Goal: Task Accomplishment & Management: Manage account settings

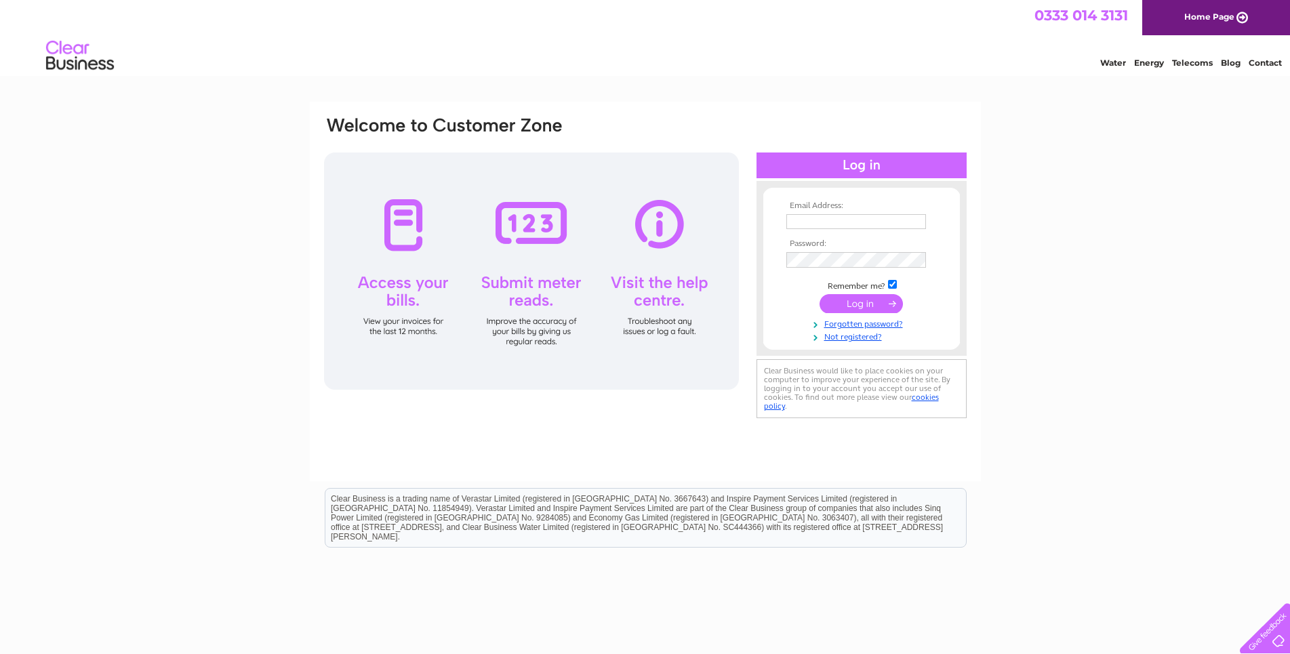
click at [846, 224] on input "text" at bounding box center [857, 221] width 140 height 15
drag, startPoint x: 924, startPoint y: 222, endPoint x: 684, endPoint y: 224, distance: 239.4
click at [787, 224] on input "CONTACT@JOHNLWRIGHT.CO.UK" at bounding box center [857, 222] width 141 height 16
type input "[EMAIL_ADDRESS][DOMAIN_NAME]"
click at [863, 307] on input "submit" at bounding box center [861, 305] width 83 height 19
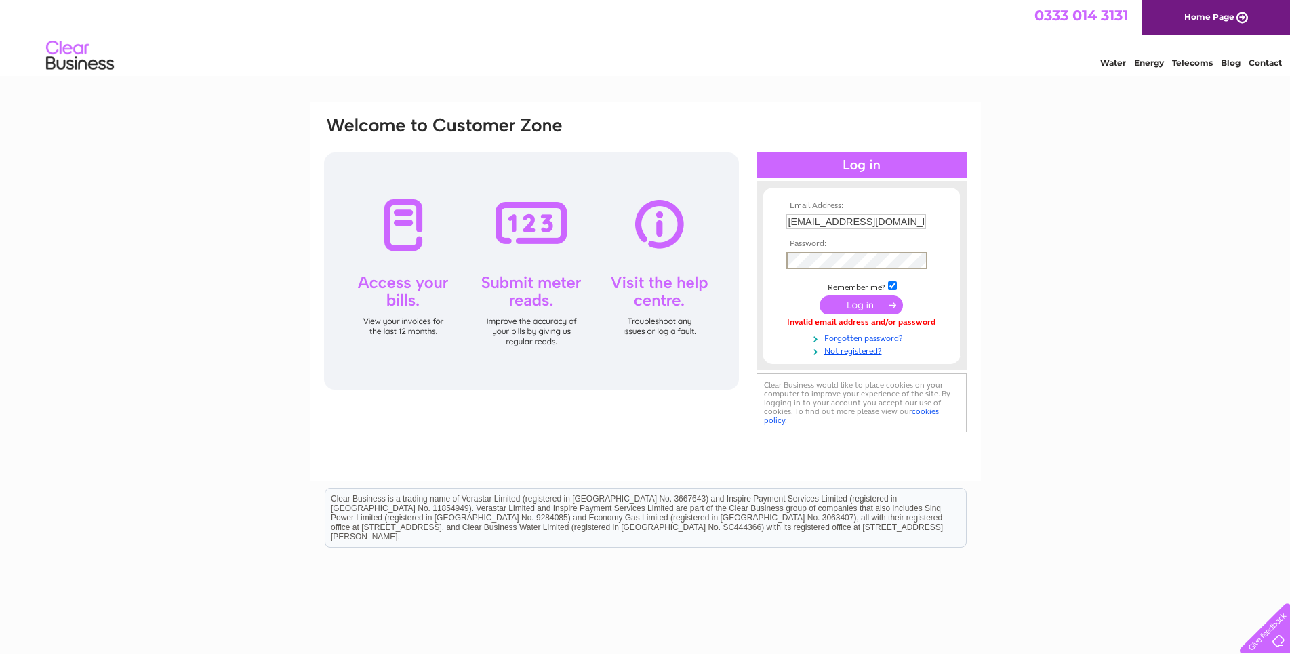
click at [867, 307] on input "submit" at bounding box center [861, 305] width 83 height 19
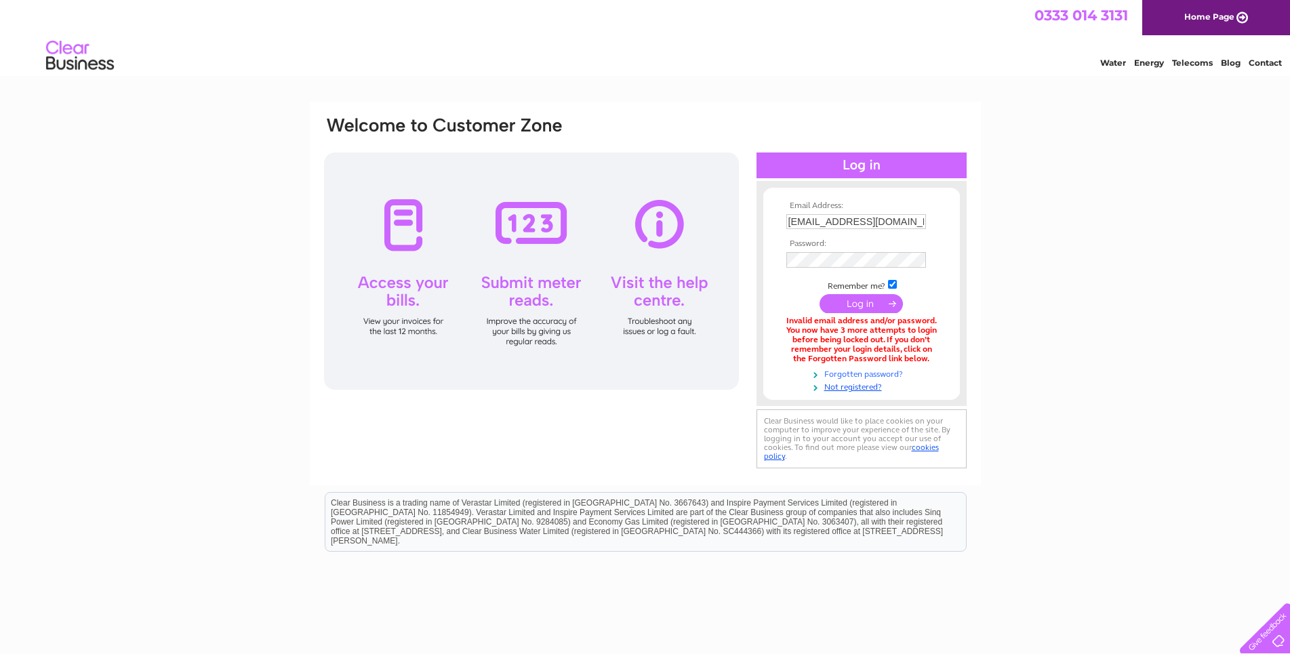
click at [852, 377] on link "Forgotten password?" at bounding box center [864, 373] width 154 height 13
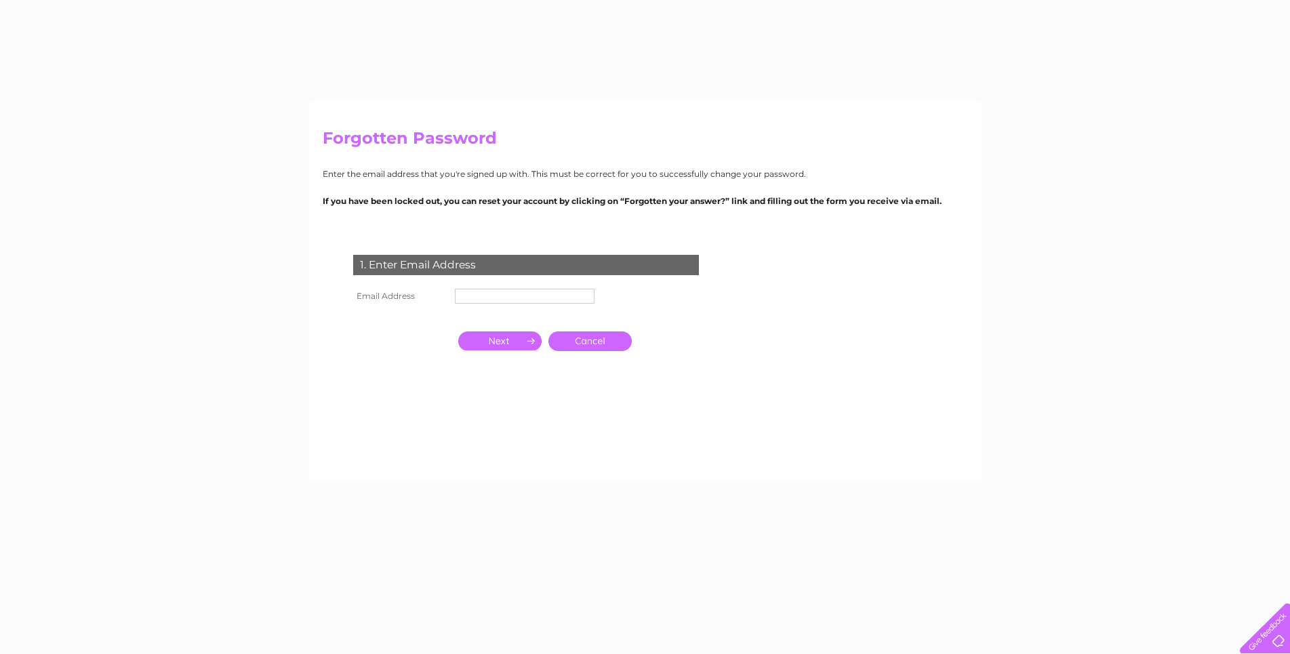
click at [490, 298] on input "text" at bounding box center [525, 296] width 140 height 15
click at [490, 298] on input "text" at bounding box center [525, 297] width 141 height 16
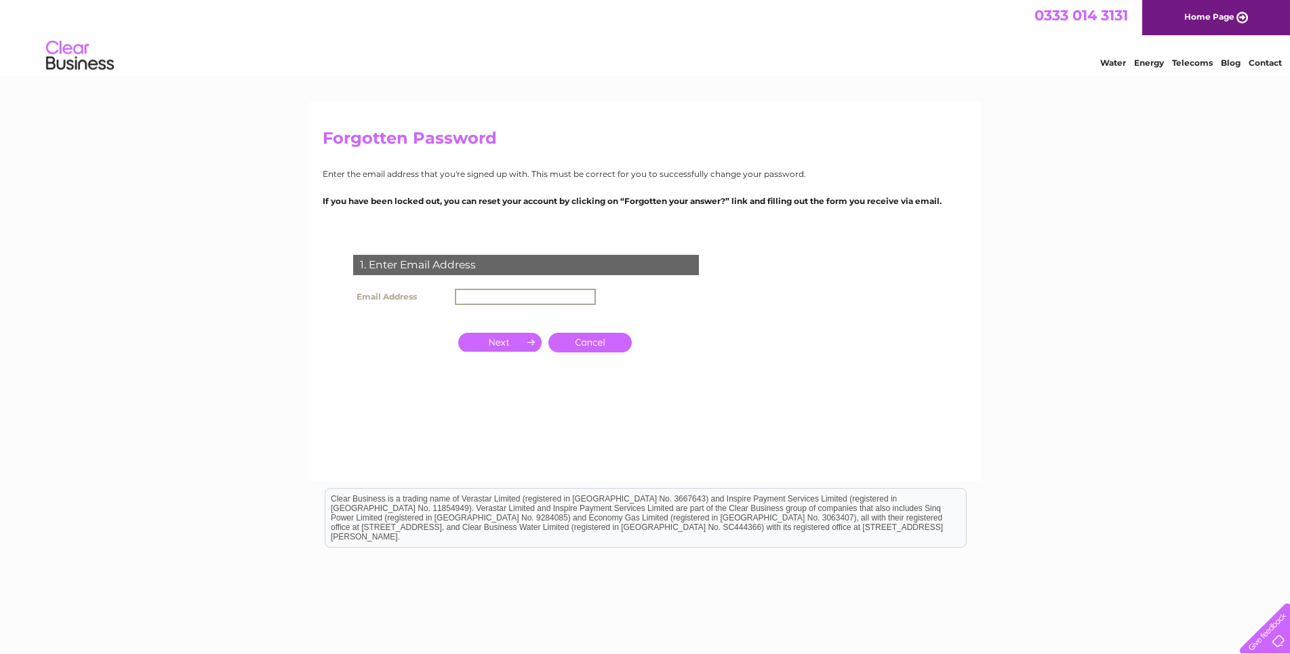
click at [490, 298] on input "text" at bounding box center [525, 297] width 141 height 16
type input "contact@johnlwright.co.uk"
click at [496, 349] on input "button" at bounding box center [499, 341] width 83 height 19
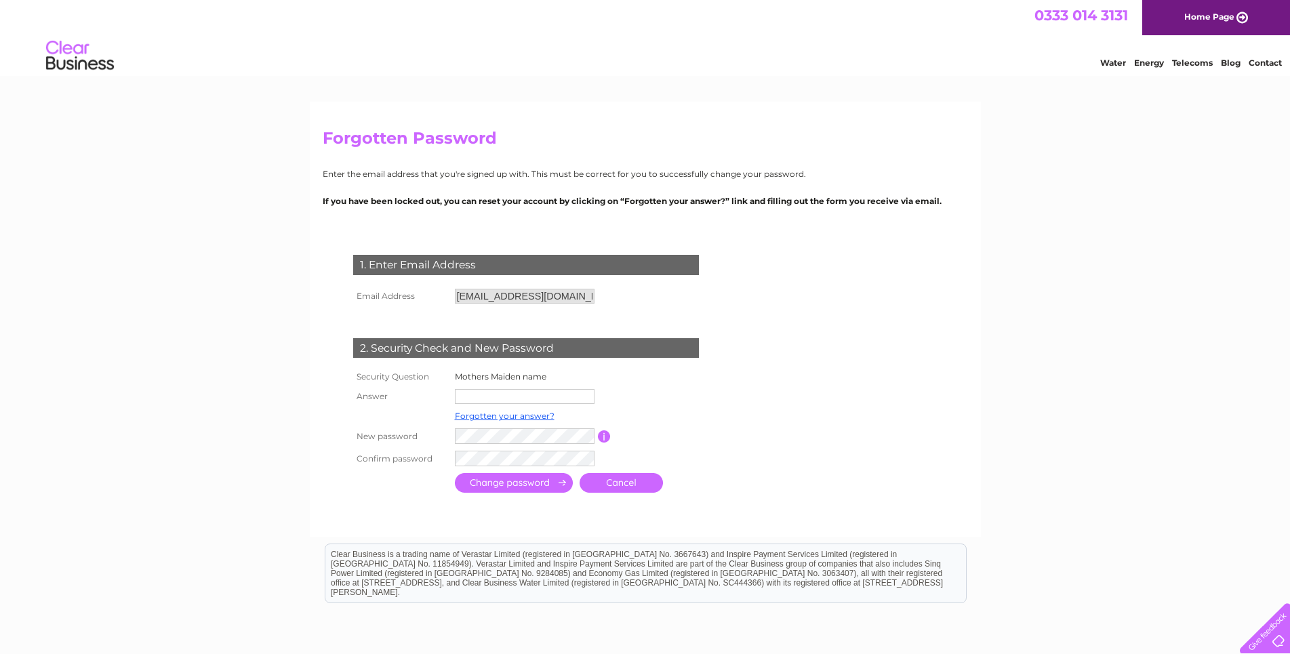
click at [504, 393] on input "text" at bounding box center [525, 396] width 140 height 15
type input "Herring"
click at [524, 484] on input "submit" at bounding box center [514, 483] width 118 height 20
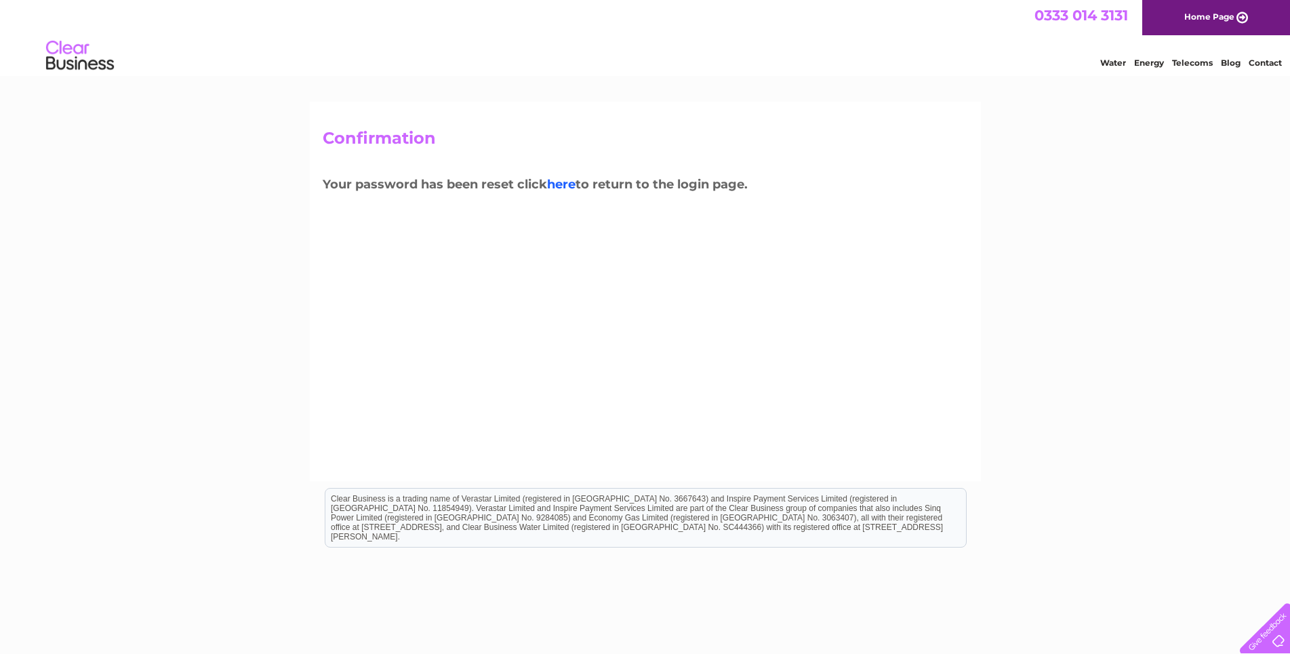
click at [572, 183] on link "here" at bounding box center [561, 184] width 28 height 15
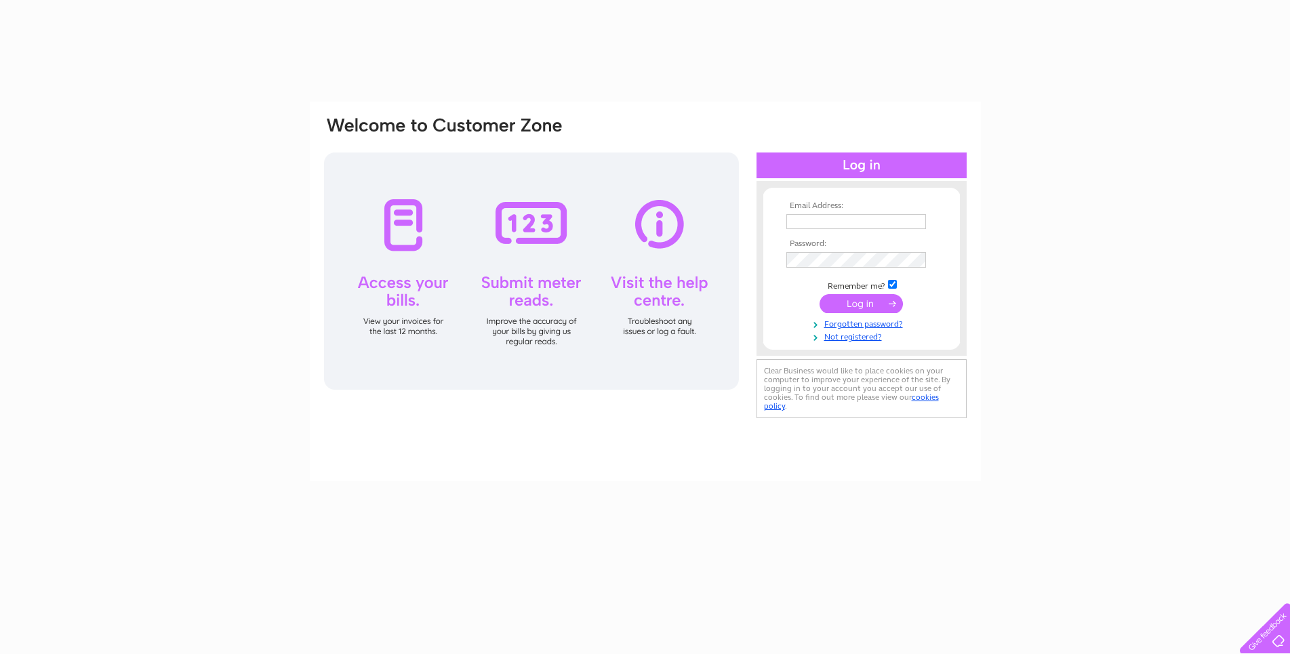
click at [820, 223] on input "text" at bounding box center [857, 221] width 140 height 15
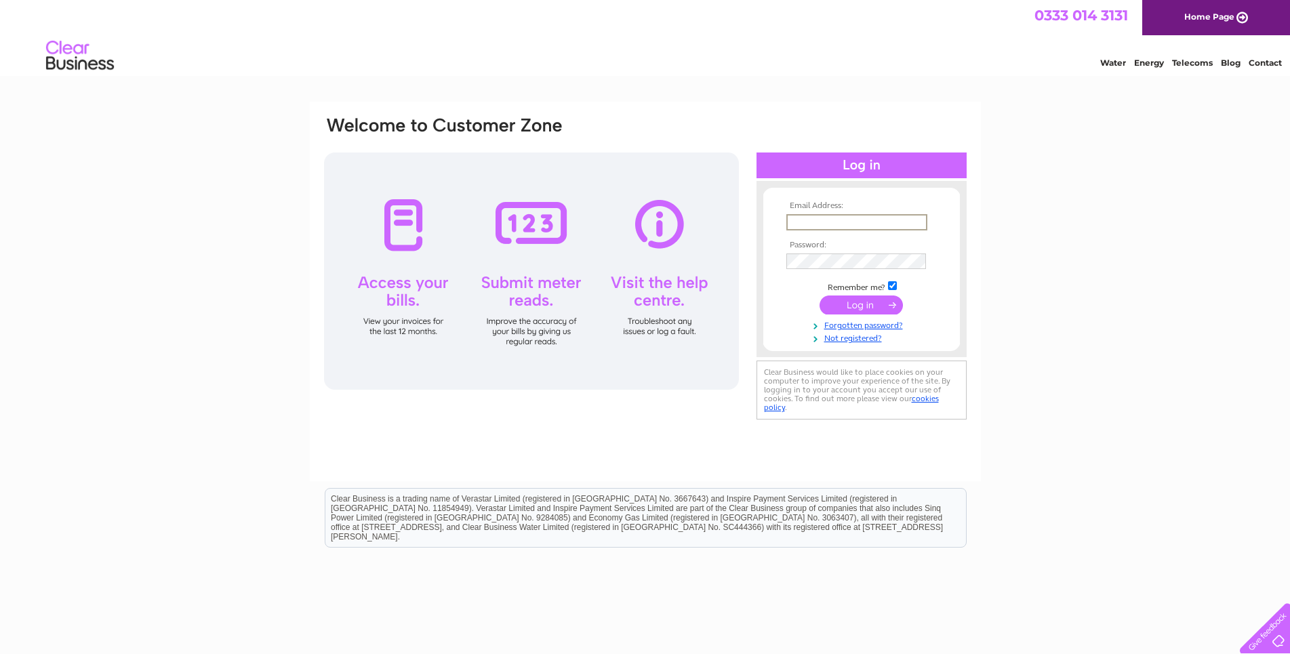
click at [820, 223] on input "text" at bounding box center [857, 222] width 141 height 16
type input "contact@johnlwright.co.uk"
click at [873, 304] on input "submit" at bounding box center [861, 305] width 83 height 19
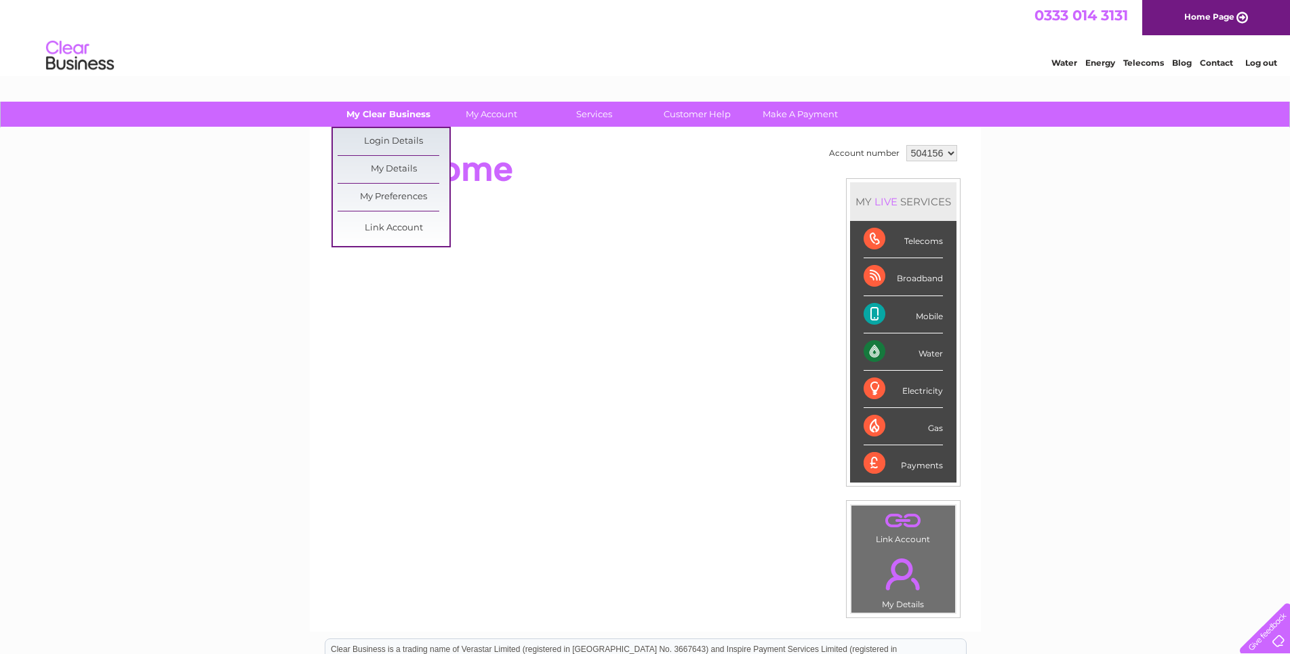
click at [397, 114] on link "My Clear Business" at bounding box center [388, 114] width 112 height 25
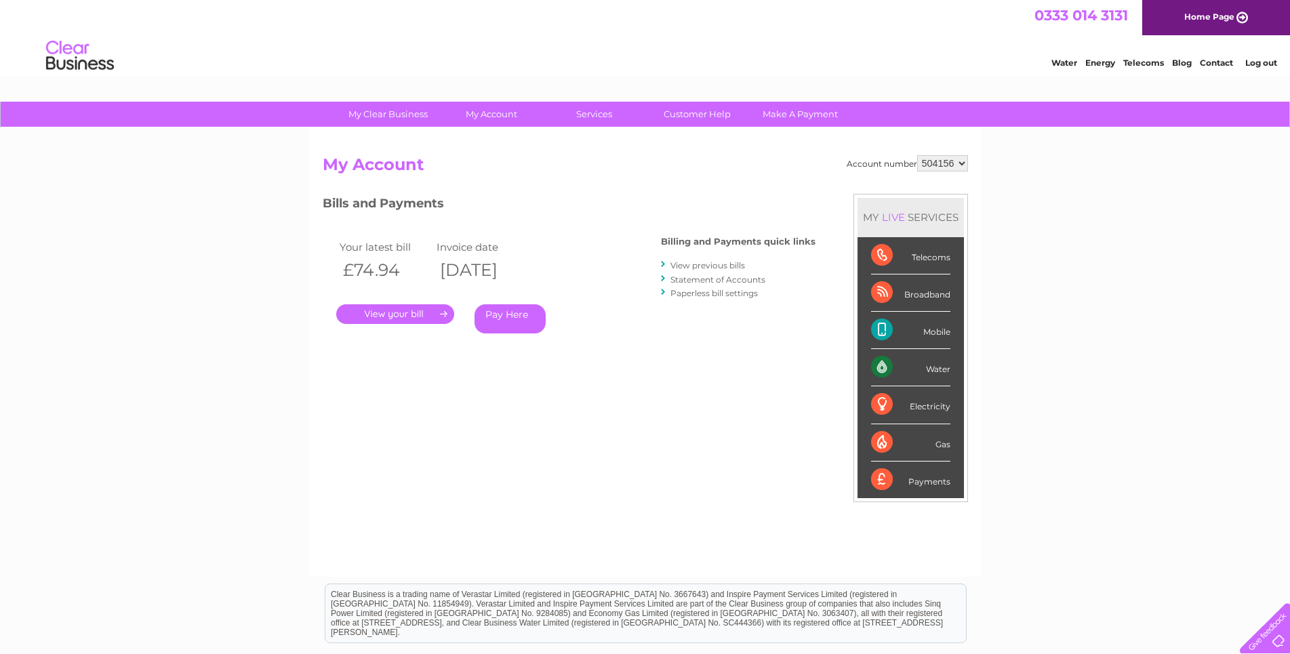
click at [399, 311] on link "." at bounding box center [395, 314] width 118 height 20
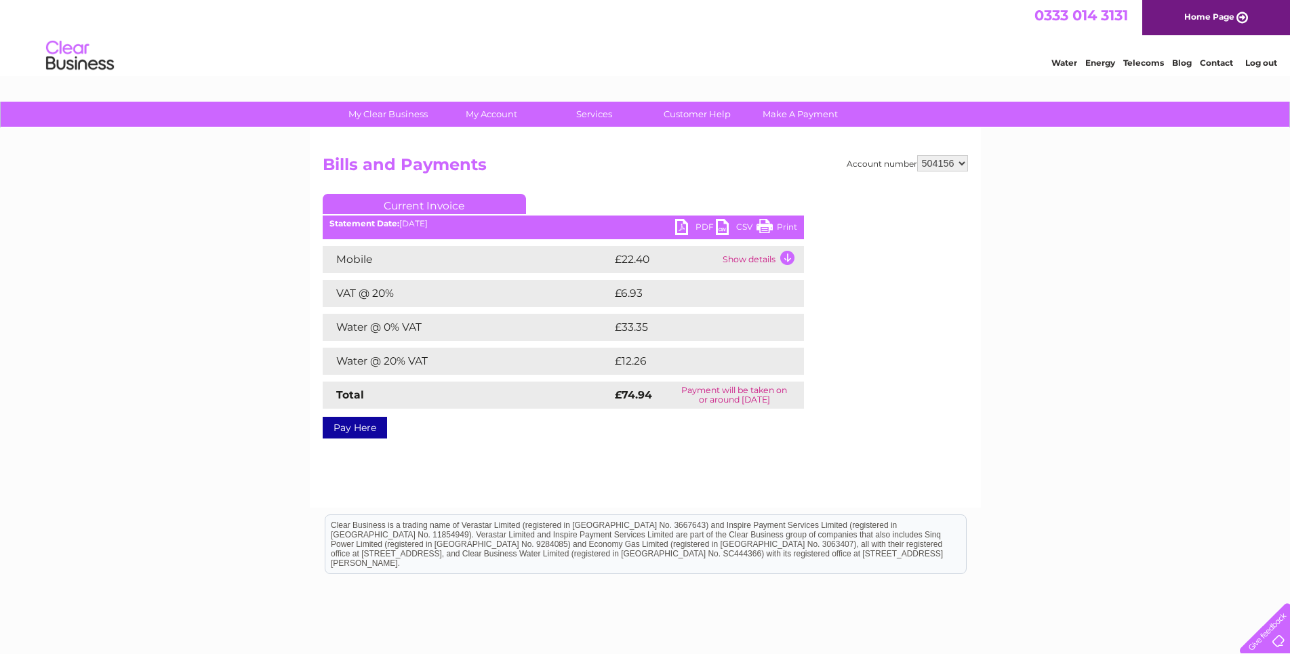
click at [1259, 66] on link "Log out" at bounding box center [1262, 63] width 32 height 10
